Goal: Task Accomplishment & Management: Manage account settings

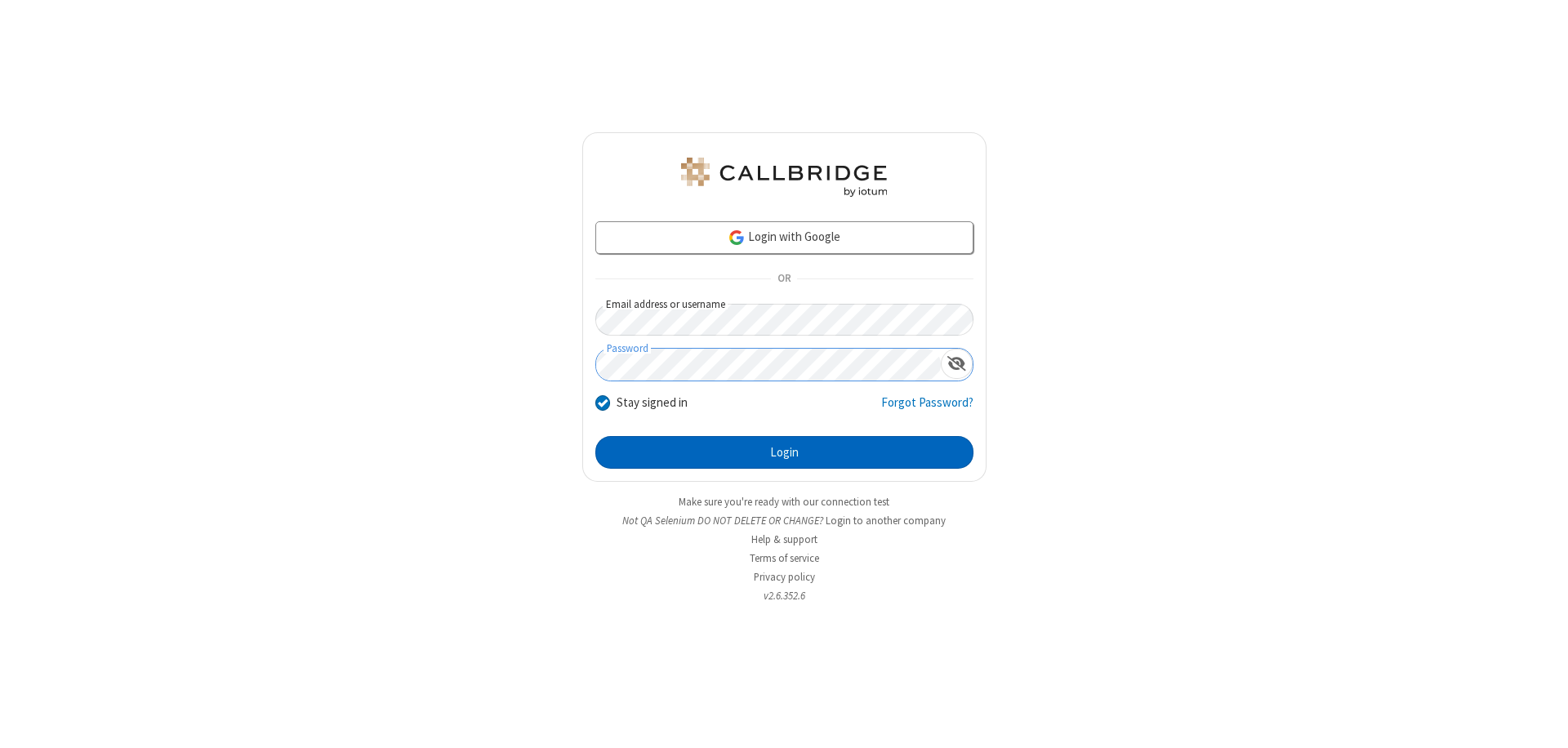
click at [784, 452] on button "Login" at bounding box center [784, 451] width 378 height 32
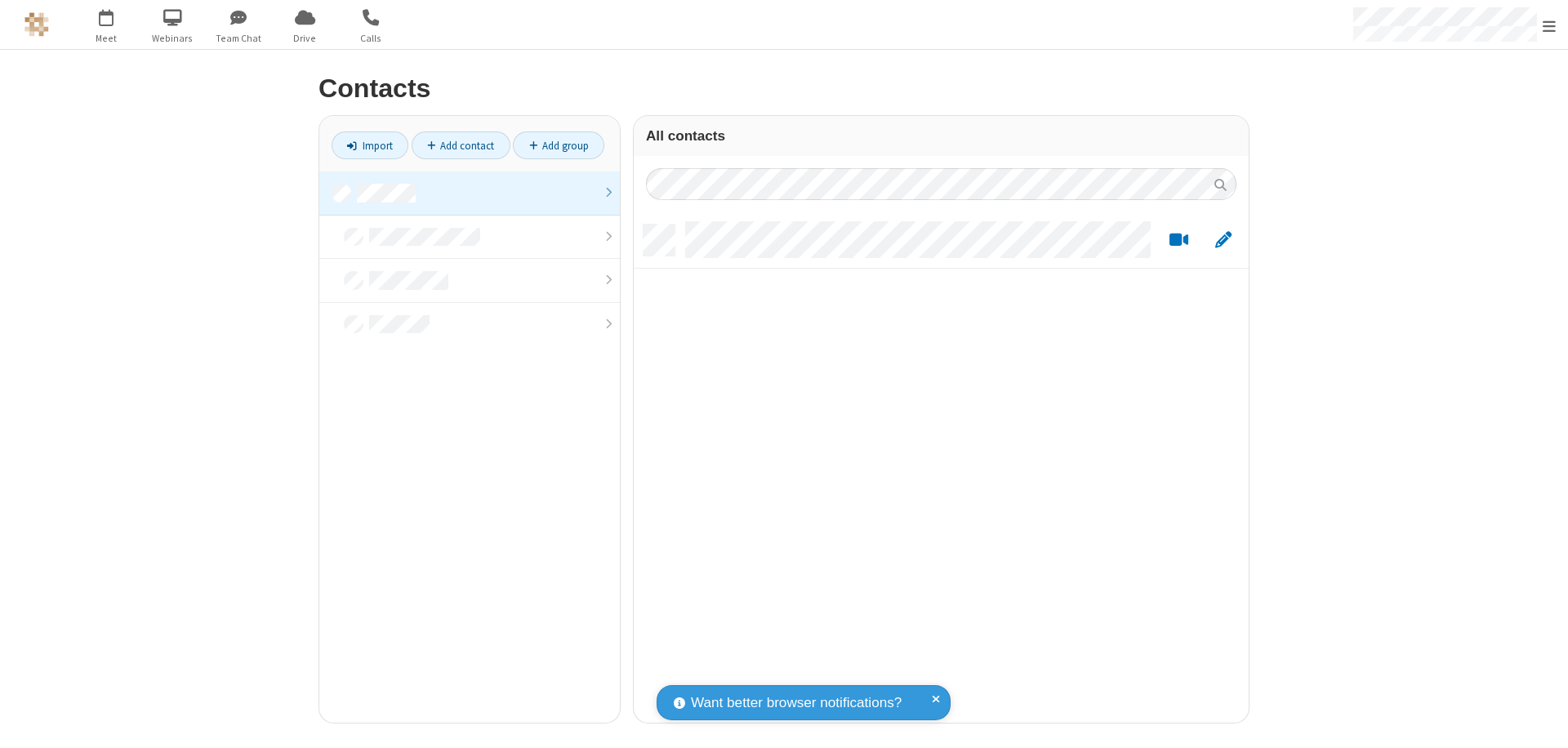
scroll to position [498, 603]
click at [470, 193] on link at bounding box center [469, 193] width 301 height 44
click at [1223, 239] on span "Edit" at bounding box center [1223, 240] width 17 height 21
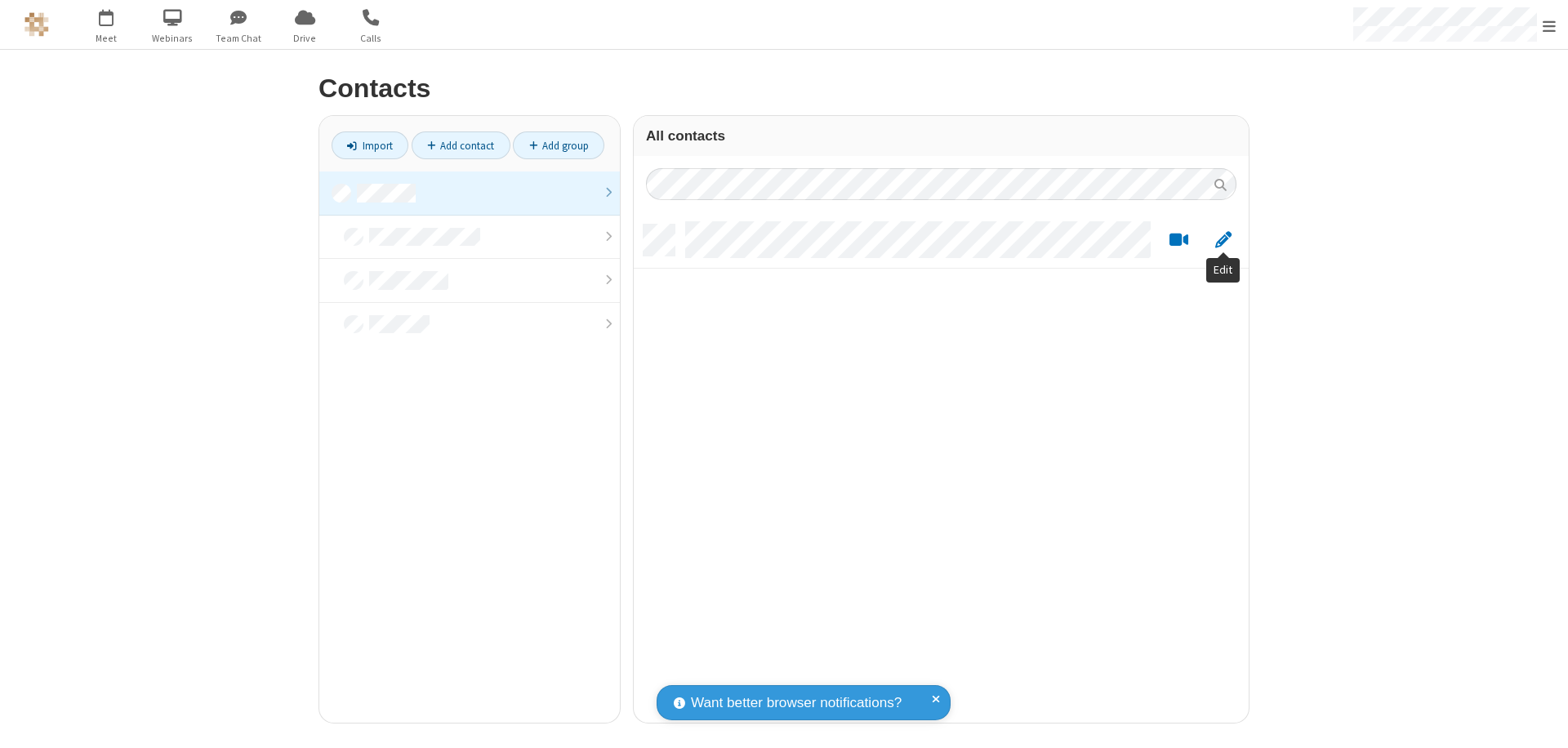
scroll to position [498, 603]
click at [470, 193] on link at bounding box center [469, 193] width 301 height 44
